Goal: Use online tool/utility: Utilize a website feature to perform a specific function

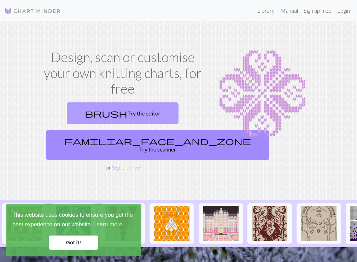
click at [110, 113] on link "brush Try the editor" at bounding box center [123, 113] width 112 height 22
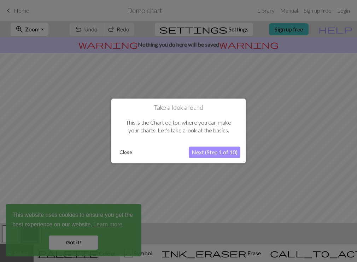
click at [205, 154] on button "Next (Step 1 of 10)" at bounding box center [215, 152] width 52 height 11
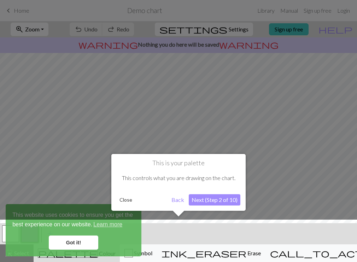
click at [85, 244] on div at bounding box center [178, 243] width 364 height 46
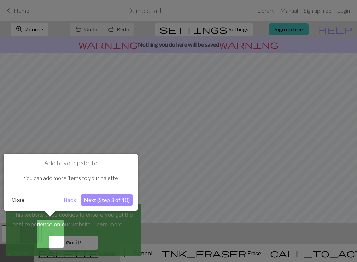
click at [75, 244] on div at bounding box center [178, 131] width 357 height 262
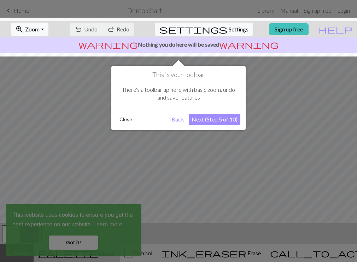
click at [176, 124] on button "Back" at bounding box center [178, 119] width 18 height 11
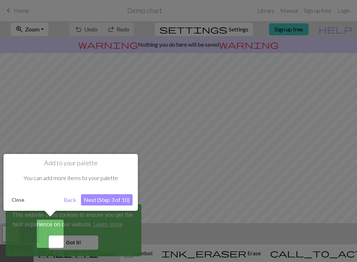
click at [108, 199] on button "Next (Step 3 of 10)" at bounding box center [107, 199] width 52 height 11
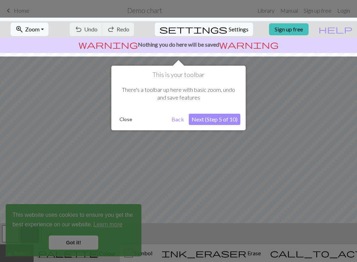
click at [229, 123] on button "Next (Step 5 of 10)" at bounding box center [215, 119] width 52 height 11
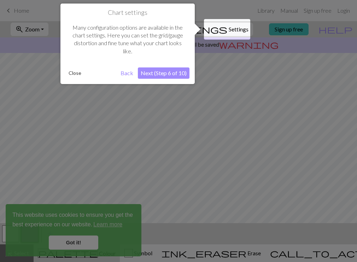
click at [152, 74] on button "Next (Step 6 of 10)" at bounding box center [164, 72] width 52 height 11
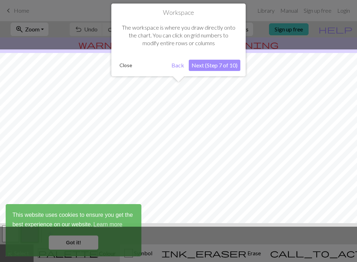
click at [208, 61] on button "Next (Step 7 of 10)" at bounding box center [215, 65] width 52 height 11
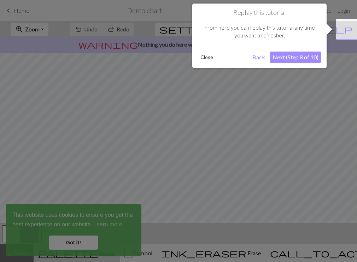
click at [283, 58] on button "Next (Step 8 of 10)" at bounding box center [296, 57] width 52 height 11
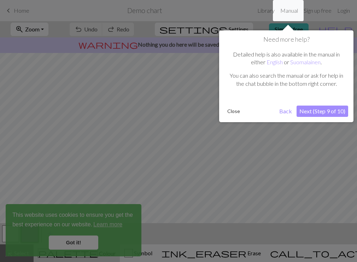
click at [313, 110] on button "Next (Step 9 of 10)" at bounding box center [322, 111] width 52 height 11
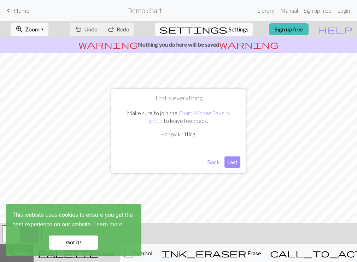
click at [230, 165] on button "Last" at bounding box center [232, 161] width 16 height 11
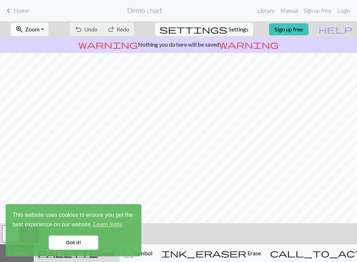
click at [71, 245] on link "Got it!" at bounding box center [73, 243] width 49 height 14
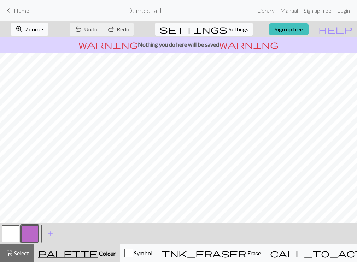
click at [12, 236] on button "button" at bounding box center [10, 233] width 17 height 17
click at [109, 257] on div "palette Colour Colour" at bounding box center [77, 253] width 78 height 9
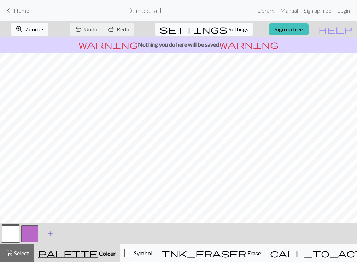
click at [51, 231] on span "add" at bounding box center [50, 234] width 8 height 10
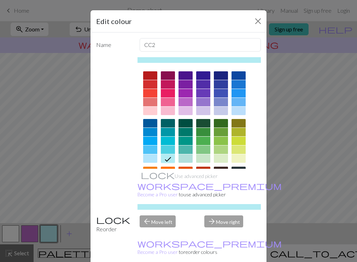
click at [170, 158] on icon at bounding box center [168, 159] width 6 height 5
click at [166, 150] on div at bounding box center [168, 150] width 14 height 8
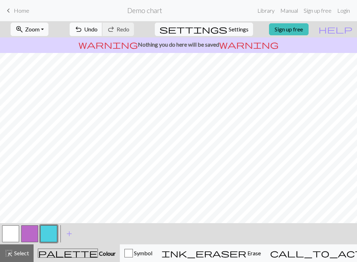
click at [83, 28] on span "undo" at bounding box center [78, 29] width 8 height 10
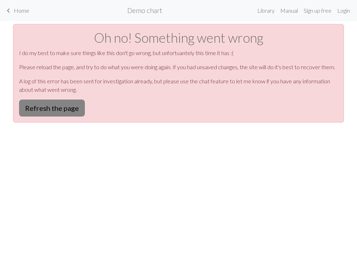
click at [53, 104] on button "Refresh the page" at bounding box center [52, 108] width 66 height 17
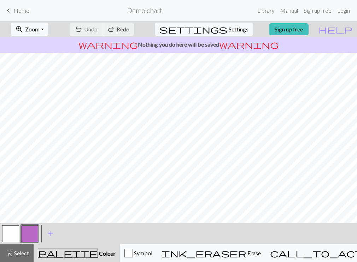
click at [104, 258] on div "palette Colour Colour" at bounding box center [77, 253] width 78 height 9
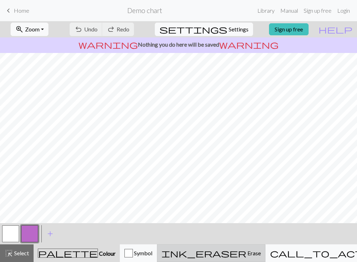
click at [247, 256] on div "ink_eraser Erase Erase" at bounding box center [210, 253] width 99 height 8
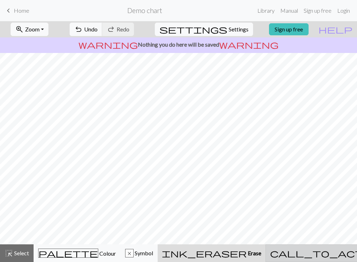
click at [323, 257] on div "call_to_action Knitting mode Knitting mode" at bounding box center [347, 253] width 154 height 8
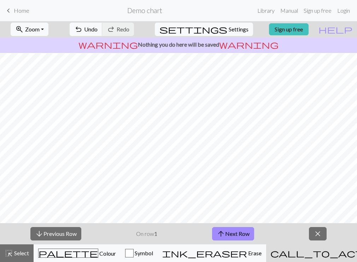
scroll to position [88, 0]
click at [226, 233] on button "arrow_upward Next Row" at bounding box center [233, 233] width 42 height 13
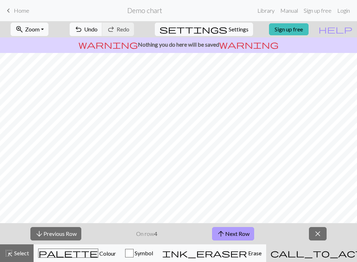
click at [226, 233] on button "arrow_upward Next Row" at bounding box center [233, 233] width 42 height 13
click at [317, 232] on span "close" at bounding box center [317, 234] width 8 height 10
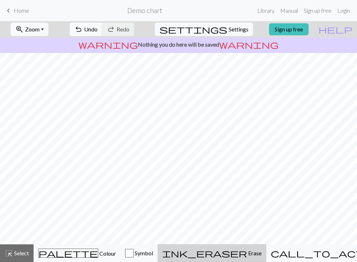
click at [261, 252] on span "Erase" at bounding box center [254, 253] width 14 height 7
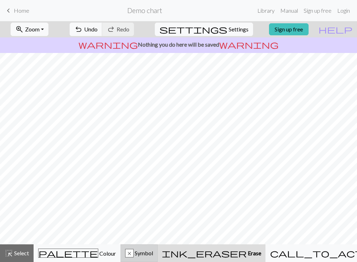
click at [153, 251] on span "Symbol" at bounding box center [143, 253] width 19 height 7
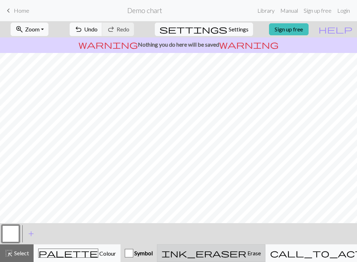
click at [241, 255] on span "ink_eraser" at bounding box center [203, 253] width 85 height 10
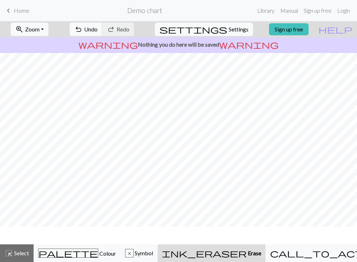
scroll to position [0, 0]
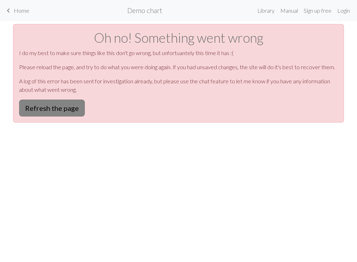
click at [39, 101] on button "Refresh the page" at bounding box center [52, 108] width 66 height 17
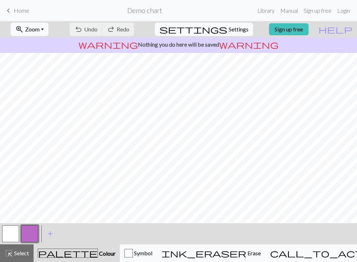
scroll to position [0, 0]
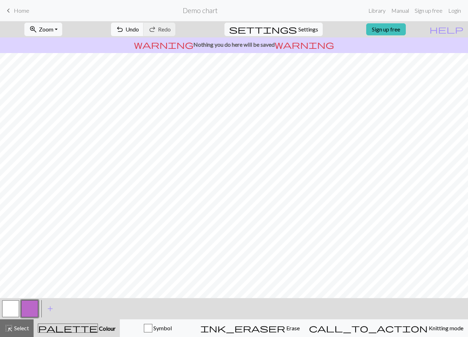
click at [14, 262] on button "button" at bounding box center [10, 308] width 17 height 17
click at [13, 262] on span "highlight_alt" at bounding box center [9, 328] width 8 height 10
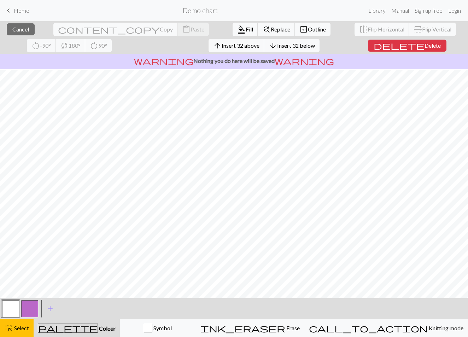
scroll to position [29, 0]
click at [356, 46] on span "Delete" at bounding box center [432, 45] width 16 height 7
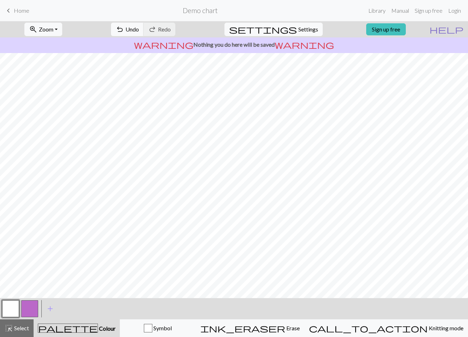
click at [356, 30] on span "help" at bounding box center [446, 29] width 34 height 10
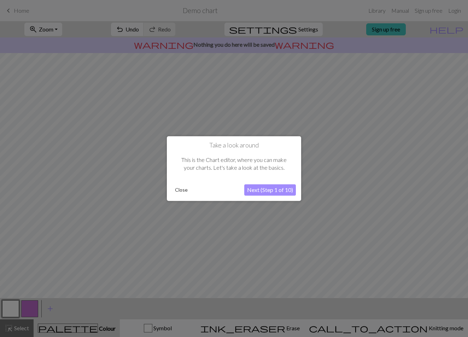
click at [282, 188] on button "Next (Step 1 of 10)" at bounding box center [270, 189] width 52 height 11
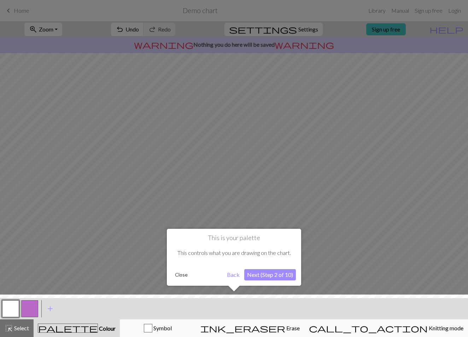
click at [260, 262] on button "Next (Step 2 of 10)" at bounding box center [270, 274] width 52 height 11
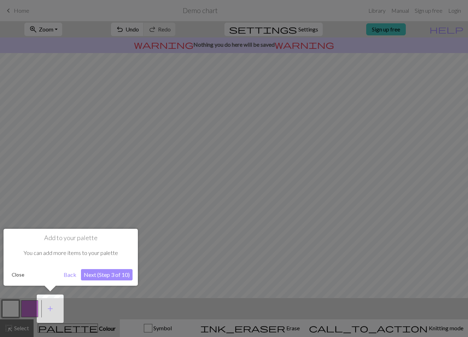
click at [105, 262] on button "Next (Step 3 of 10)" at bounding box center [107, 274] width 52 height 11
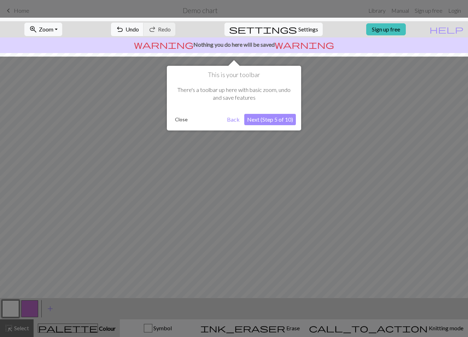
click at [253, 120] on button "Next (Step 5 of 10)" at bounding box center [270, 119] width 52 height 11
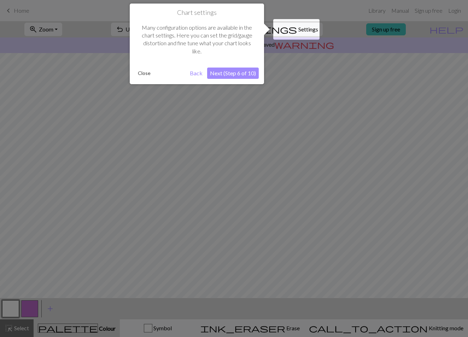
click at [197, 72] on button "Back" at bounding box center [196, 72] width 18 height 11
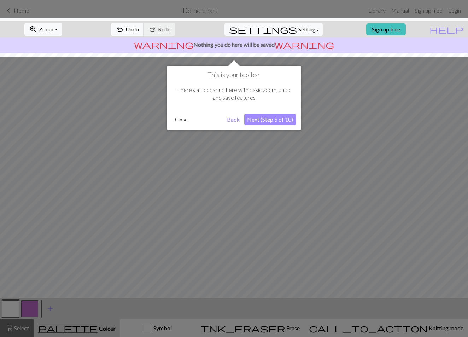
click at [179, 117] on button "Close" at bounding box center [181, 119] width 18 height 11
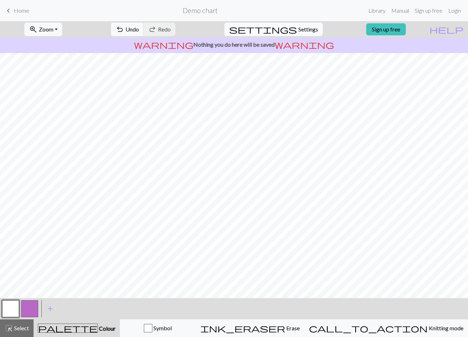
click at [298, 29] on span "Settings" at bounding box center [308, 29] width 20 height 8
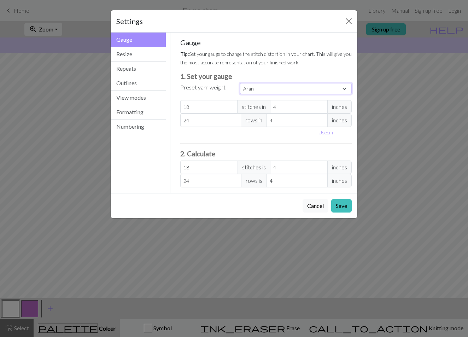
select select "fingering"
type input "28"
type input "36"
type input "28"
type input "36"
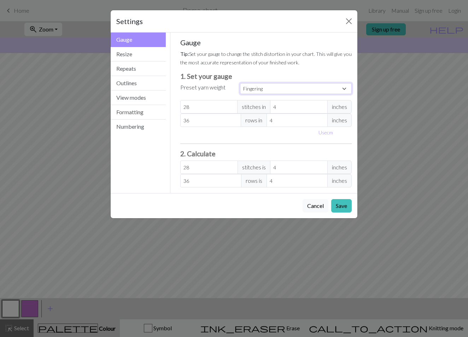
select select "sport"
type input "24"
type input "34"
type input "24"
type input "34"
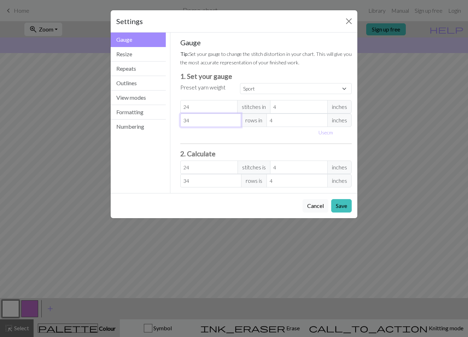
type input "33"
select select "custom"
type input "33"
click at [235, 122] on input "33" at bounding box center [210, 119] width 61 height 13
type input "32"
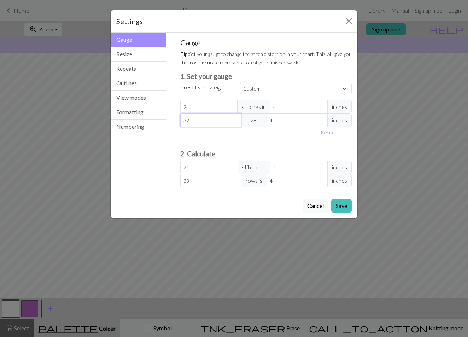
type input "32"
click at [235, 122] on input "32" at bounding box center [210, 119] width 61 height 13
click at [220, 164] on input "24" at bounding box center [209, 166] width 58 height 13
click at [342, 199] on button "Save" at bounding box center [341, 205] width 20 height 13
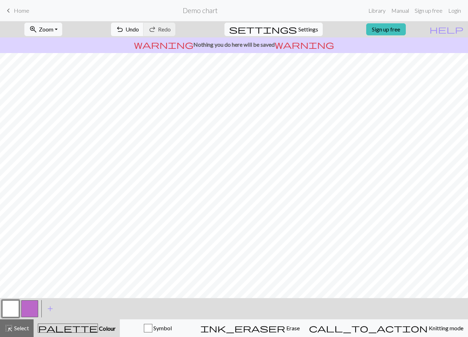
click at [306, 27] on span "Settings" at bounding box center [308, 29] width 20 height 8
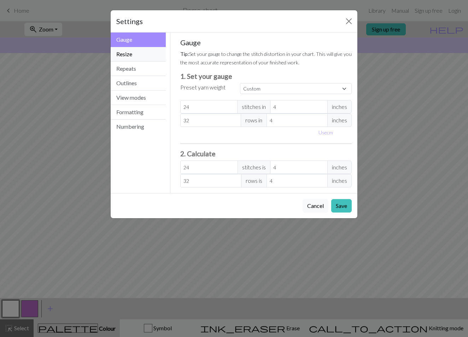
click at [148, 52] on button "Resize" at bounding box center [138, 54] width 55 height 14
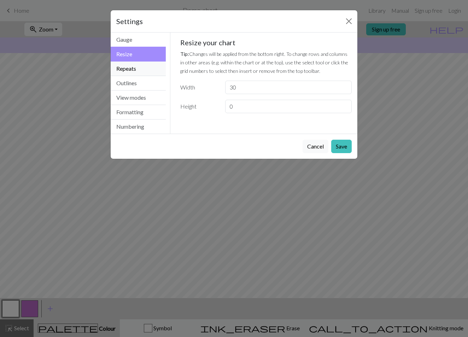
click at [143, 71] on button "Repeats" at bounding box center [138, 68] width 55 height 14
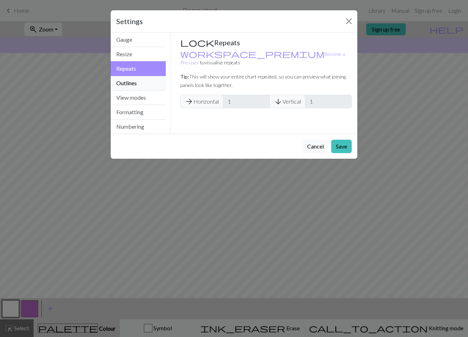
click at [149, 80] on button "Outlines" at bounding box center [138, 83] width 55 height 14
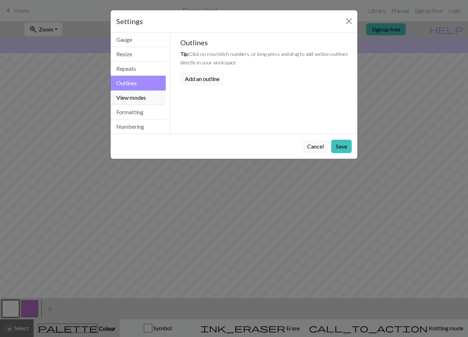
click at [132, 96] on button "View modes" at bounding box center [138, 97] width 55 height 14
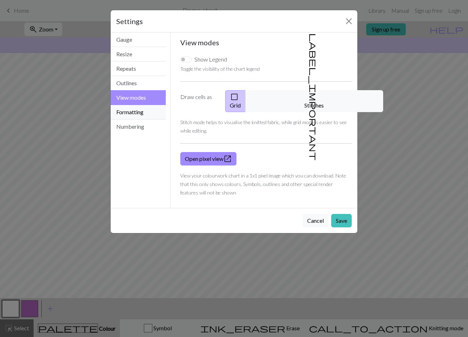
click at [131, 114] on button "Formatting" at bounding box center [138, 112] width 55 height 14
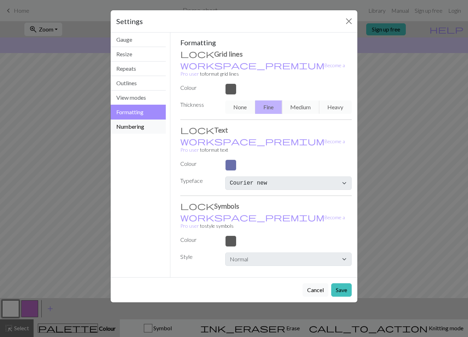
click at [130, 129] on button "Numbering" at bounding box center [138, 126] width 55 height 14
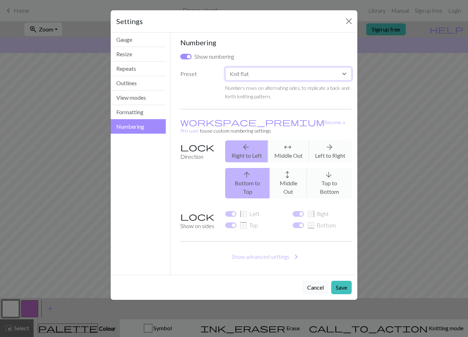
select select "round"
checkbox input "false"
click at [136, 55] on button "Resize" at bounding box center [138, 54] width 55 height 14
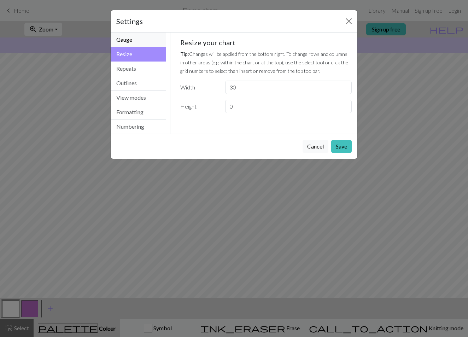
click at [138, 41] on button "Gauge" at bounding box center [138, 39] width 55 height 14
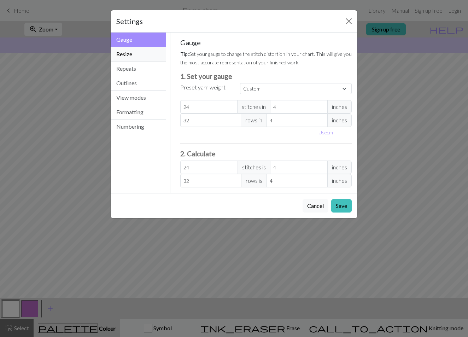
click at [136, 57] on button "Resize" at bounding box center [138, 54] width 55 height 14
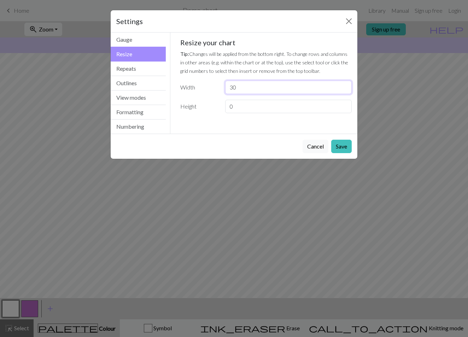
click at [317, 89] on input "30" at bounding box center [288, 87] width 126 height 13
type input "24"
click at [281, 111] on input "0" at bounding box center [288, 106] width 126 height 13
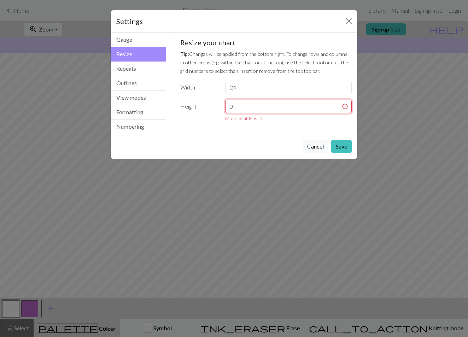
click at [281, 111] on input "0" at bounding box center [288, 106] width 126 height 13
type input "32"
click at [345, 148] on button "Save" at bounding box center [341, 146] width 20 height 13
click at [344, 146] on button "Save" at bounding box center [341, 146] width 20 height 13
click at [349, 22] on button "Close" at bounding box center [348, 21] width 11 height 11
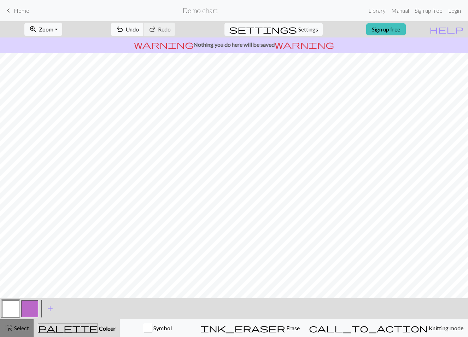
click at [29, 262] on div "highlight_alt Select Select" at bounding box center [17, 328] width 24 height 8
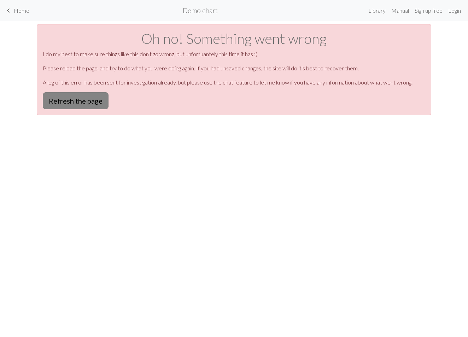
click at [98, 98] on button "Refresh the page" at bounding box center [76, 100] width 66 height 17
